Goal: Task Accomplishment & Management: Use online tool/utility

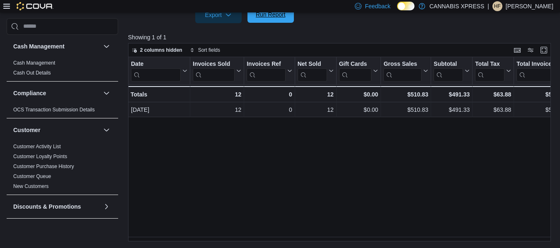
click at [276, 18] on span "Run Report" at bounding box center [271, 14] width 30 height 8
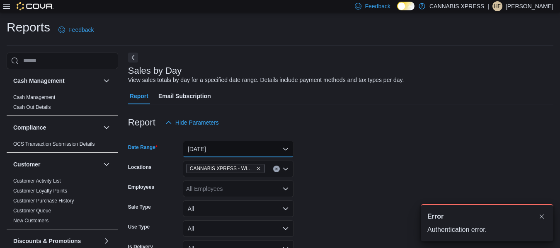
click at [219, 145] on button "Today" at bounding box center [238, 149] width 111 height 17
